Goal: Find specific page/section: Find specific page/section

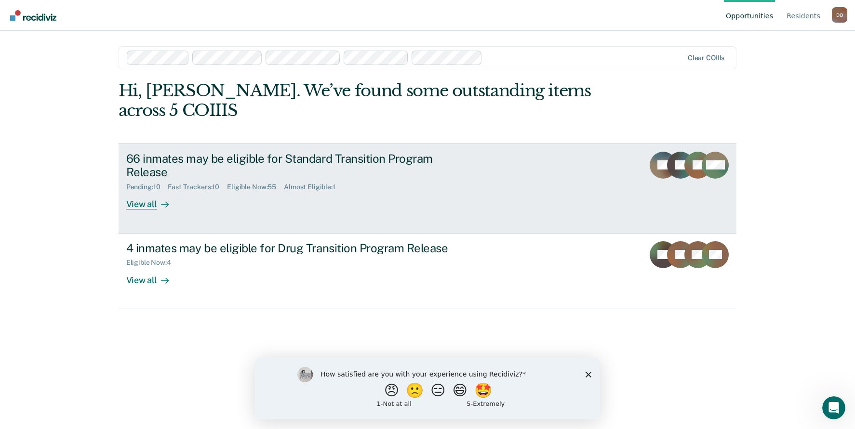
click at [147, 205] on div "View all" at bounding box center [153, 200] width 54 height 19
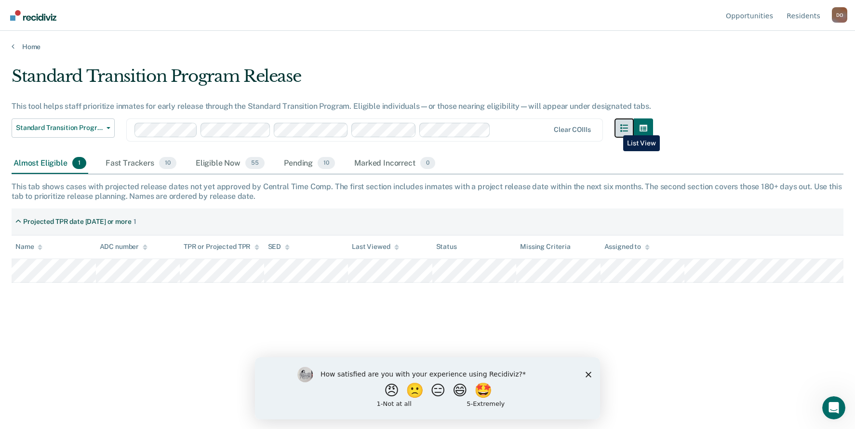
click at [616, 128] on button "button" at bounding box center [624, 128] width 19 height 19
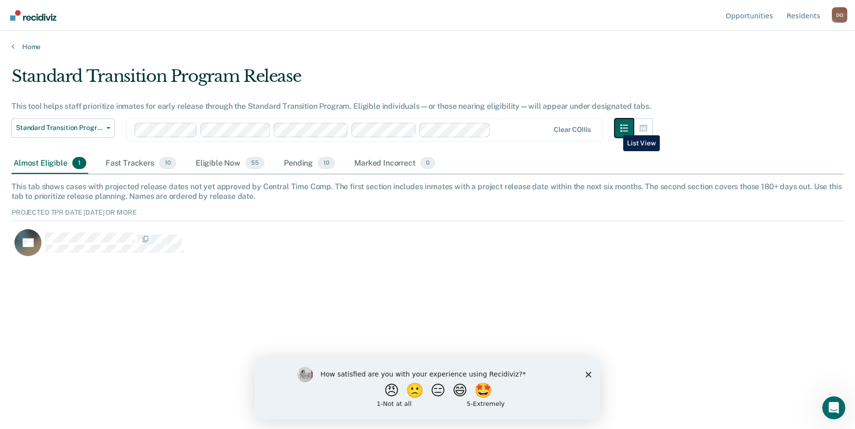
scroll to position [52, 825]
click at [837, 18] on div "D O" at bounding box center [839, 14] width 15 height 15
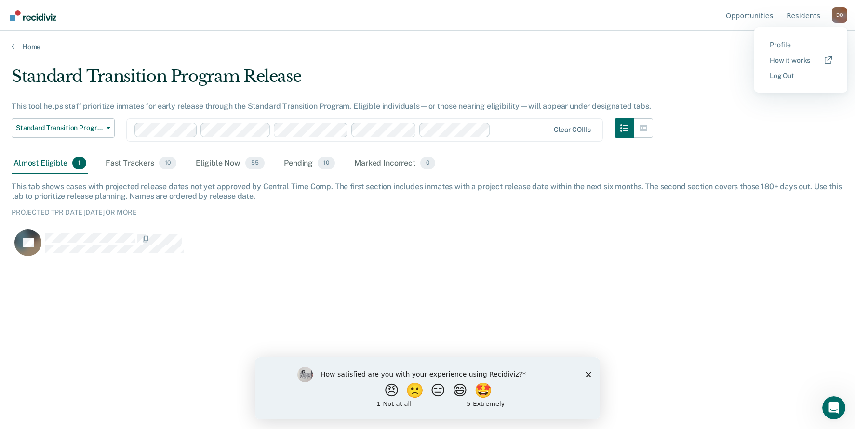
click at [498, 40] on div "Home" at bounding box center [427, 41] width 855 height 20
click at [26, 47] on link "Home" at bounding box center [428, 46] width 832 height 9
